Goal: Check status: Check status

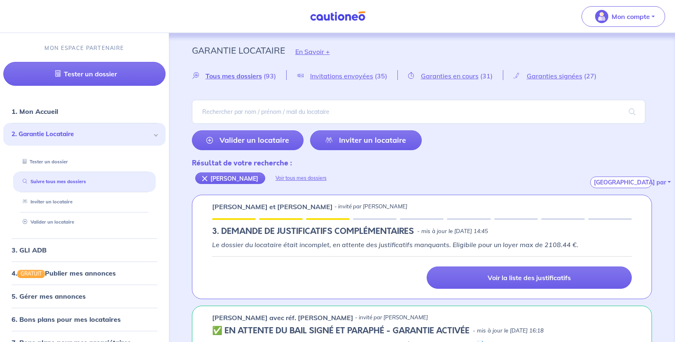
click at [230, 104] on input "search" at bounding box center [419, 112] width 454 height 24
type input "[PERSON_NAME]"
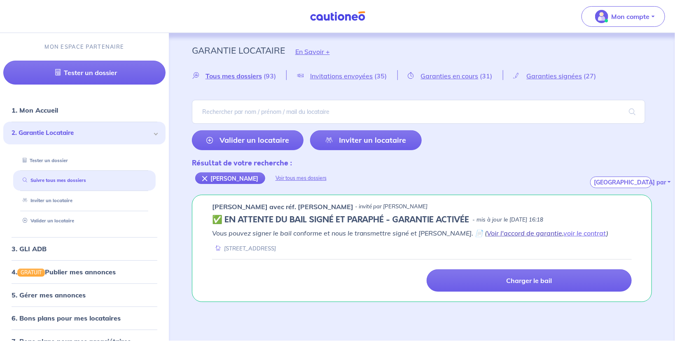
click at [490, 231] on link "Voir l'accord de garantie" at bounding box center [524, 233] width 75 height 8
click at [513, 234] on link "Voir l'accord de garantie" at bounding box center [524, 233] width 75 height 8
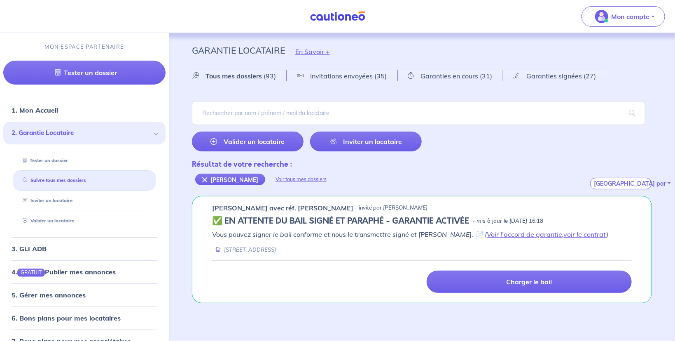
click at [517, 239] on div "Vous pouvez signer le bail conforme et nous le transmettre signé et [PERSON_NAM…" at bounding box center [422, 241] width 420 height 24
click at [515, 235] on link "Voir l'accord de garantie" at bounding box center [524, 234] width 75 height 8
click at [567, 233] on link "voir le contrat" at bounding box center [585, 234] width 43 height 8
click at [341, 14] on img at bounding box center [338, 16] width 62 height 10
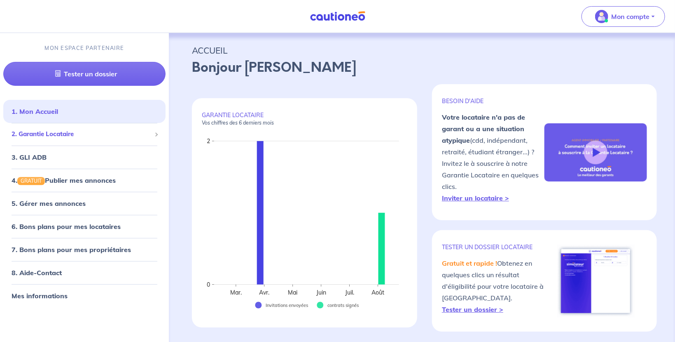
click at [39, 136] on span "2. Garantie Locataire" at bounding box center [82, 133] width 140 height 9
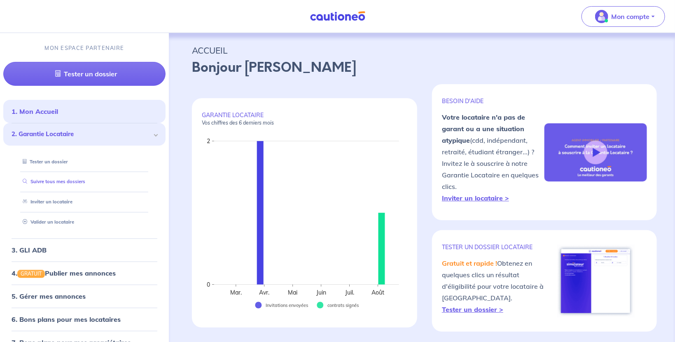
click at [48, 182] on link "Suivre tous mes dossiers" at bounding box center [52, 181] width 66 height 6
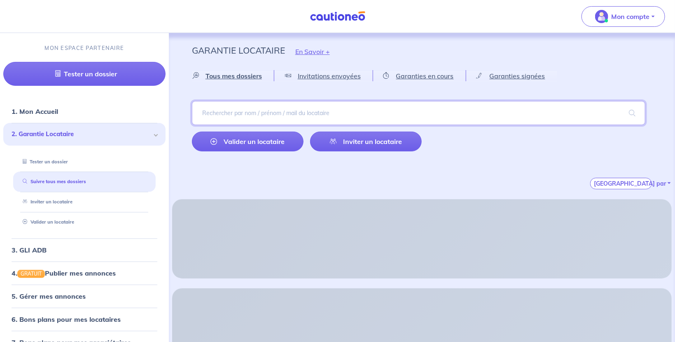
click at [306, 115] on input "search" at bounding box center [419, 113] width 454 height 24
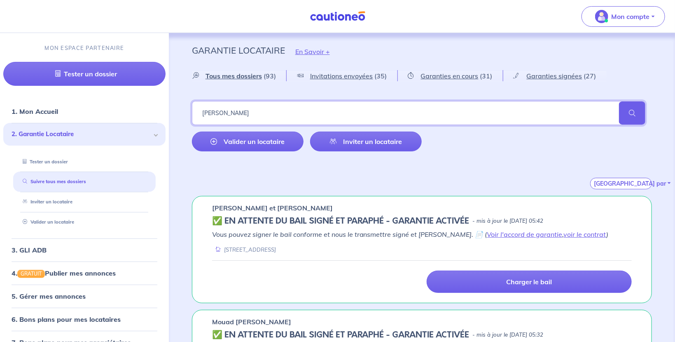
type input "[PERSON_NAME]"
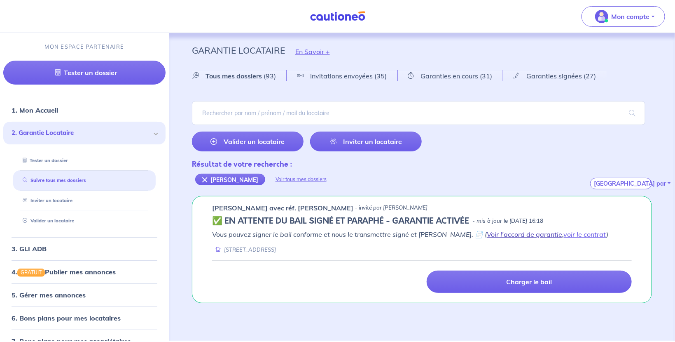
click at [487, 231] on link "Voir l'accord de garantie" at bounding box center [524, 234] width 75 height 8
click at [566, 232] on link "voir le contrat" at bounding box center [585, 234] width 43 height 8
